Goal: Transaction & Acquisition: Purchase product/service

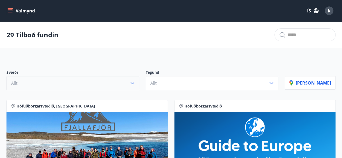
click at [136, 83] on icon "button" at bounding box center [132, 83] width 6 height 6
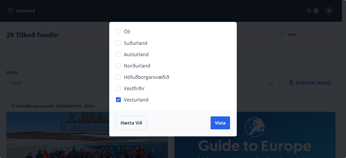
drag, startPoint x: 220, startPoint y: 124, endPoint x: 218, endPoint y: 108, distance: 15.5
click at [220, 123] on span "Vista" at bounding box center [220, 123] width 11 height 6
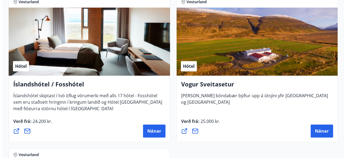
scroll to position [123, 0]
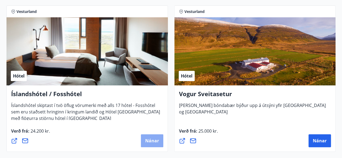
click at [150, 142] on span "Nánar" at bounding box center [152, 141] width 14 height 6
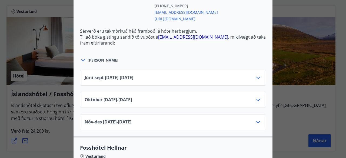
scroll to position [433, 0]
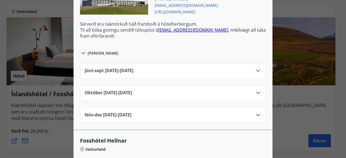
click at [256, 90] on icon at bounding box center [258, 93] width 6 height 6
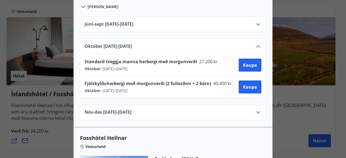
scroll to position [487, 0]
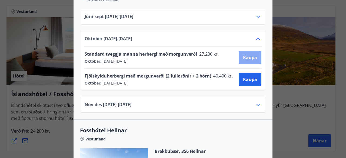
click at [251, 55] on span "Kaupa" at bounding box center [250, 58] width 14 height 6
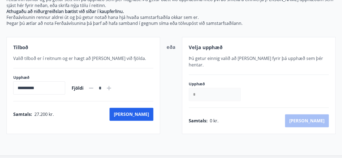
scroll to position [113, 0]
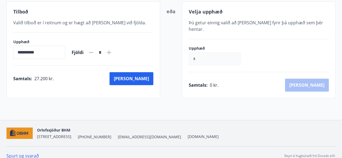
click at [211, 52] on input "*" at bounding box center [215, 58] width 52 height 13
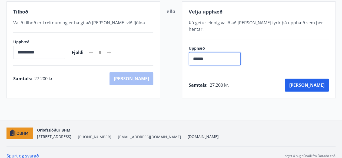
type input "******"
click at [111, 52] on icon at bounding box center [109, 52] width 4 height 4
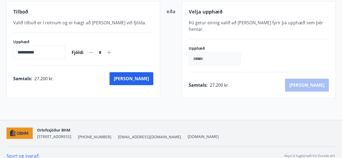
click at [47, 51] on input "**********" at bounding box center [39, 52] width 52 height 13
click at [104, 52] on input "*" at bounding box center [100, 52] width 7 height 9
drag, startPoint x: 111, startPoint y: 51, endPoint x: 107, endPoint y: 52, distance: 4.6
click at [104, 52] on input "*" at bounding box center [100, 52] width 7 height 9
type input "*"
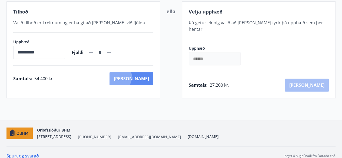
click at [141, 77] on button "[PERSON_NAME]" at bounding box center [132, 78] width 44 height 13
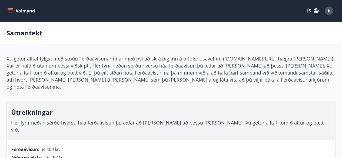
click at [9, 9] on icon "menu" at bounding box center [10, 9] width 5 height 1
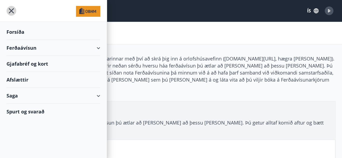
click at [11, 12] on icon "menu" at bounding box center [11, 10] width 5 height 5
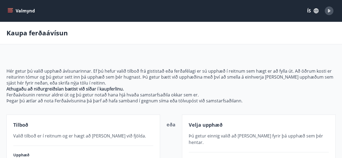
click at [10, 9] on icon "menu" at bounding box center [10, 9] width 5 height 1
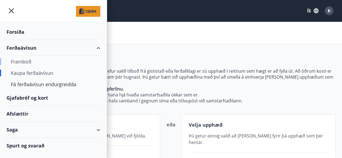
click at [21, 60] on div "Framboð" at bounding box center [53, 61] width 85 height 11
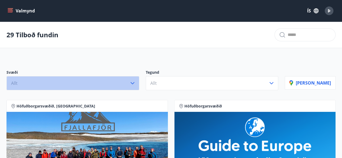
click at [136, 83] on icon "button" at bounding box center [132, 83] width 6 height 6
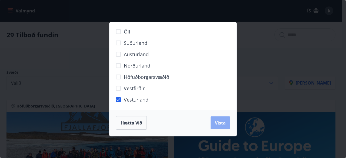
click at [219, 124] on span "Vista" at bounding box center [220, 123] width 11 height 6
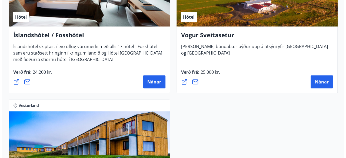
scroll to position [189, 0]
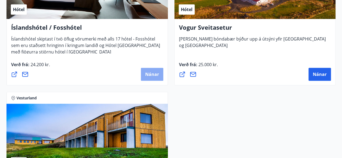
click at [150, 76] on span "Nánar" at bounding box center [152, 74] width 14 height 6
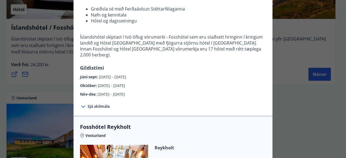
scroll to position [108, 0]
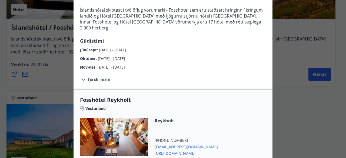
click at [82, 77] on icon at bounding box center [83, 80] width 6 height 6
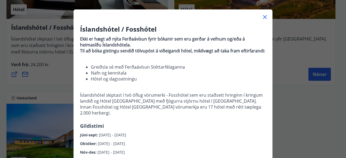
scroll to position [0, 0]
